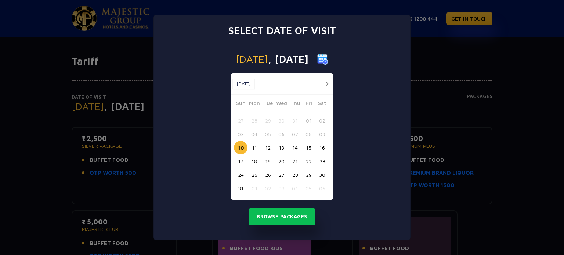
click at [282, 148] on button "13" at bounding box center [282, 148] width 14 height 14
click at [310, 149] on button "15" at bounding box center [309, 148] width 14 height 14
click at [283, 149] on button "13" at bounding box center [282, 148] width 14 height 14
click at [279, 213] on button "Browse Packages" at bounding box center [282, 217] width 66 height 17
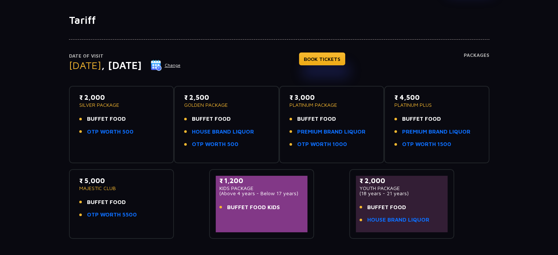
scroll to position [41, 0]
click at [465, 102] on p "PLATINUM PLUS" at bounding box center [437, 104] width 85 height 5
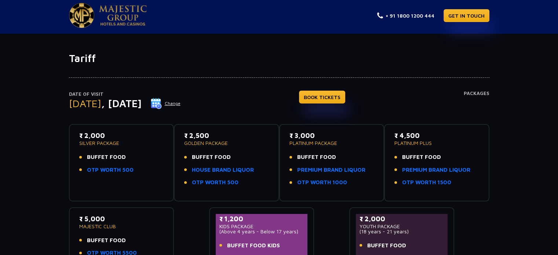
scroll to position [0, 0]
